Goal: Task Accomplishment & Management: Use online tool/utility

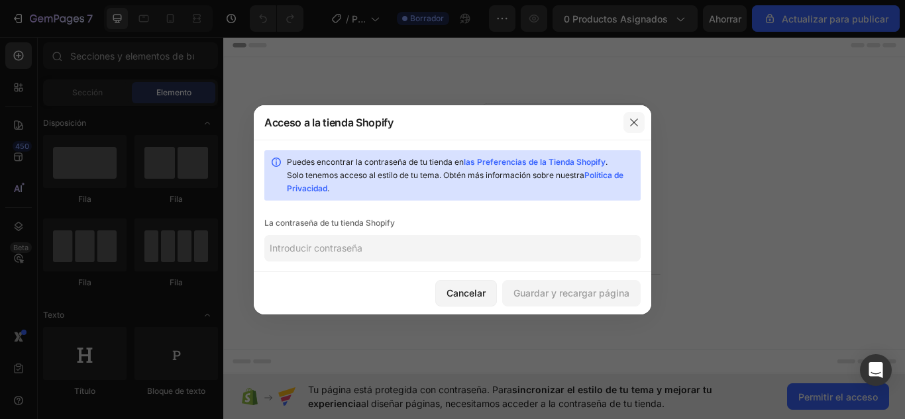
click at [633, 121] on icon "button" at bounding box center [633, 122] width 7 height 7
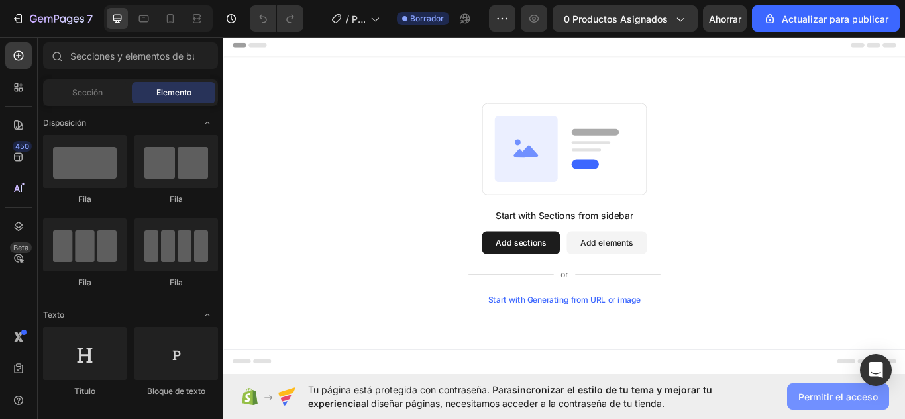
click at [843, 403] on span "Permitir el acceso" at bounding box center [837, 397] width 79 height 14
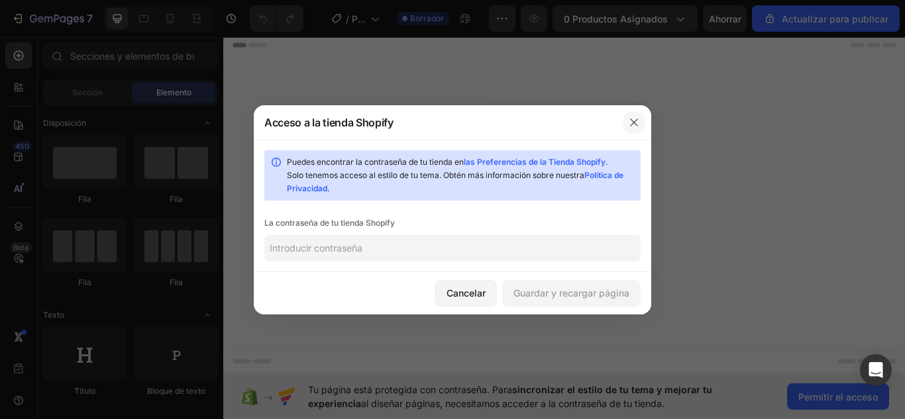
click at [633, 121] on icon "button" at bounding box center [633, 122] width 7 height 7
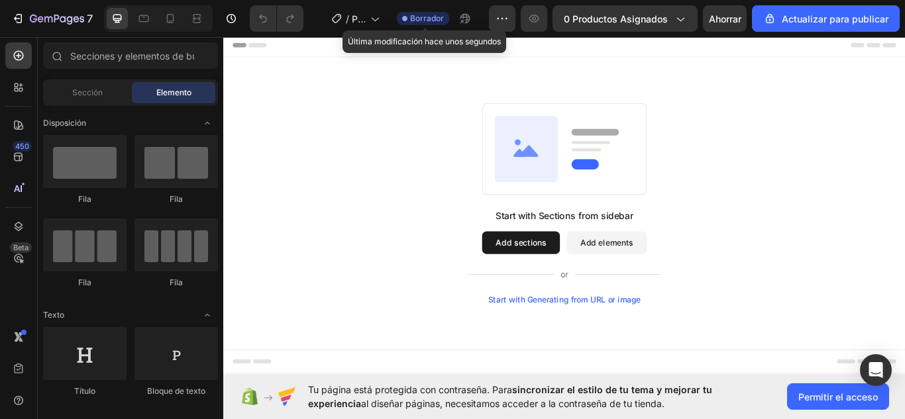
click at [439, 23] on font "Borrador" at bounding box center [427, 18] width 34 height 10
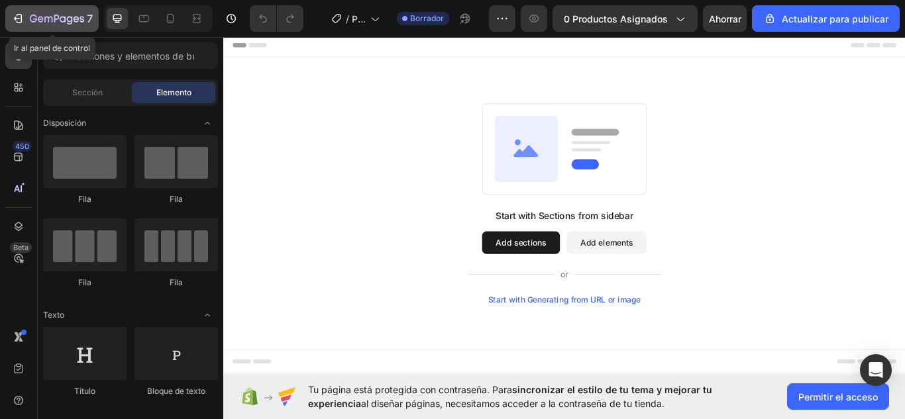
click at [24, 17] on icon "button" at bounding box center [17, 18] width 13 height 13
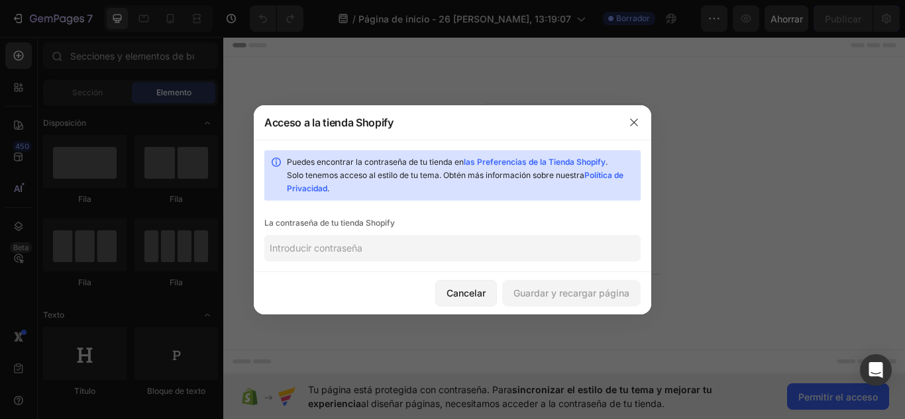
click at [383, 249] on input "text" at bounding box center [452, 248] width 376 height 26
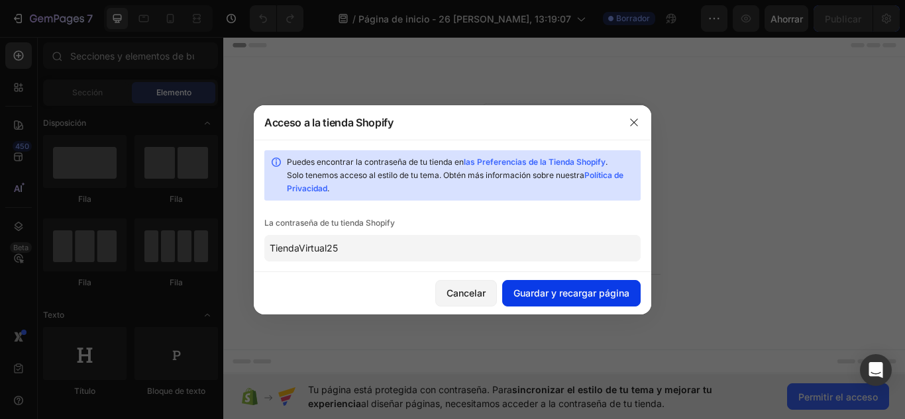
type input "TiendaVirtual25"
click at [531, 297] on font "Guardar y recargar página" at bounding box center [571, 293] width 116 height 11
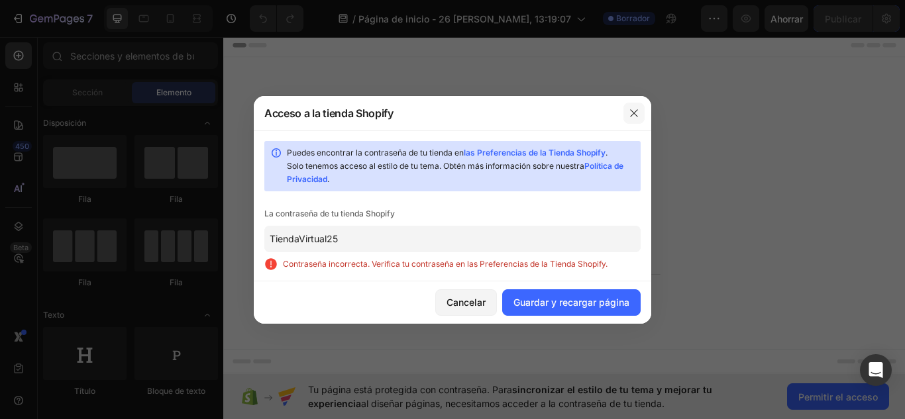
click at [636, 108] on icon "button" at bounding box center [634, 113] width 11 height 11
